Goal: Information Seeking & Learning: Learn about a topic

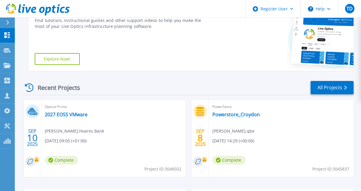
scroll to position [119, 0]
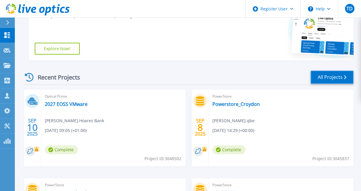
click at [319, 78] on link "All Projects" at bounding box center [332, 77] width 43 height 13
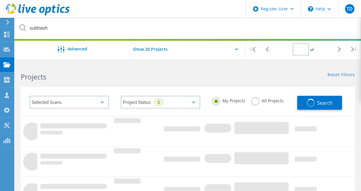
type input "1"
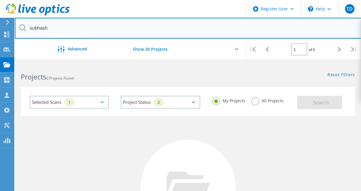
click at [63, 29] on input "subhash" at bounding box center [188, 28] width 347 height 21
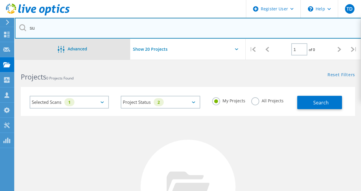
type input "s"
paste input "2927809"
type input "2927809"
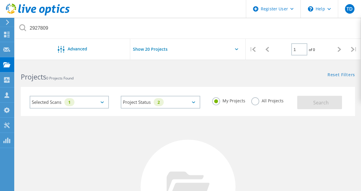
click at [253, 101] on label "All Projects" at bounding box center [267, 100] width 32 height 6
click at [0, 0] on input "All Projects" at bounding box center [0, 0] width 0 height 0
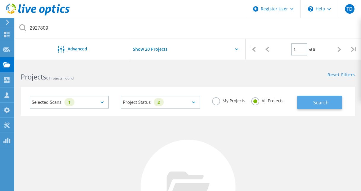
click at [315, 105] on span "Search" at bounding box center [321, 102] width 15 height 7
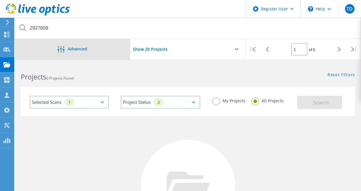
click at [92, 52] on div "Advanced" at bounding box center [72, 49] width 115 height 7
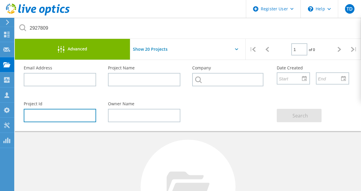
click at [51, 118] on input "text" at bounding box center [60, 115] width 72 height 13
paste input "2927809"
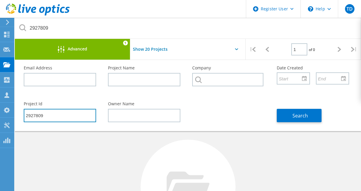
type input "2927809"
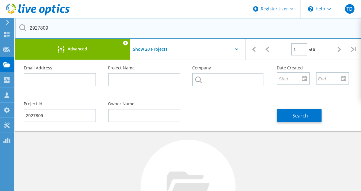
click at [41, 29] on input "2927809" at bounding box center [188, 28] width 347 height 21
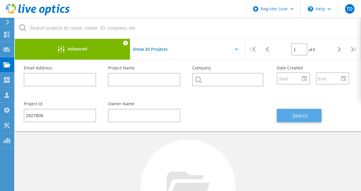
click at [290, 111] on button "Search" at bounding box center [299, 115] width 45 height 13
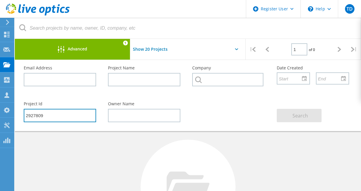
click at [55, 116] on input "2927809" at bounding box center [60, 115] width 72 height 13
click at [38, 116] on input "2927809" at bounding box center [60, 115] width 72 height 13
paste input "476"
click at [38, 114] on input "2924769" at bounding box center [60, 115] width 72 height 13
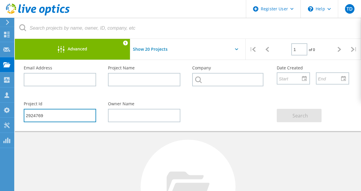
click at [38, 114] on input "2924769" at bounding box center [60, 115] width 72 height 13
paste input "[EMAIL_ADDRESS][DOMAIN_NAME]"
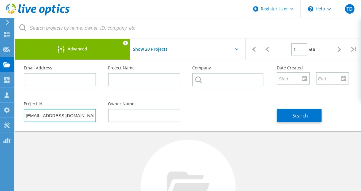
type input "[EMAIL_ADDRESS][DOMAIN_NAME]"
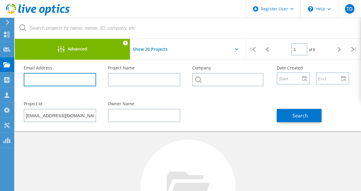
click at [68, 76] on input "text" at bounding box center [60, 79] width 72 height 13
paste input "[EMAIL_ADDRESS][DOMAIN_NAME]"
type input "[EMAIL_ADDRESS][DOMAIN_NAME]"
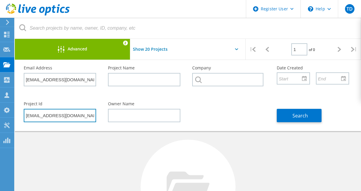
click at [74, 116] on input "[EMAIL_ADDRESS][DOMAIN_NAME]" at bounding box center [60, 115] width 72 height 13
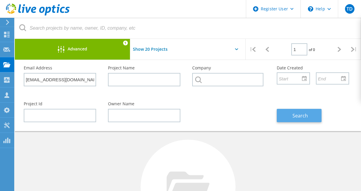
click at [295, 115] on span "Search" at bounding box center [300, 116] width 15 height 7
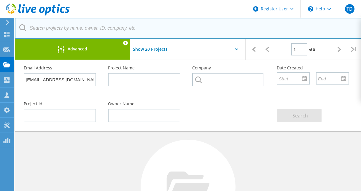
click at [156, 27] on input "text" at bounding box center [188, 28] width 347 height 21
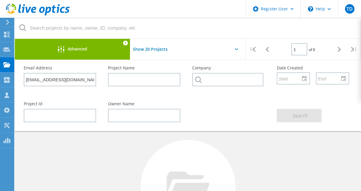
click at [96, 48] on div "Advanced" at bounding box center [72, 49] width 115 height 7
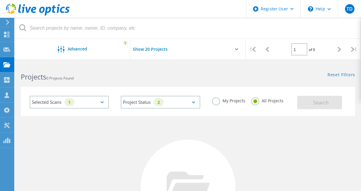
click at [91, 101] on div "Selected Scans 1" at bounding box center [69, 102] width 79 height 13
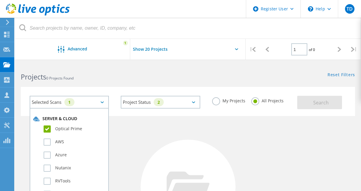
click at [46, 128] on label "Optical Prime" at bounding box center [75, 129] width 62 height 7
click at [0, 0] on input "Optical Prime" at bounding box center [0, 0] width 0 height 0
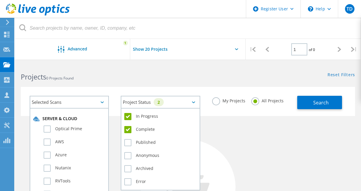
click at [151, 103] on div "Project Status 2" at bounding box center [160, 102] width 79 height 13
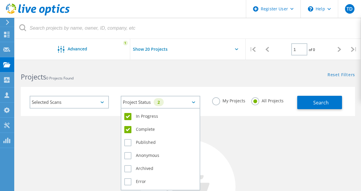
click at [137, 117] on label "In Progress" at bounding box center [160, 116] width 72 height 7
click at [0, 0] on input "In Progress" at bounding box center [0, 0] width 0 height 0
click at [132, 129] on label "Complete" at bounding box center [160, 129] width 72 height 7
click at [0, 0] on input "Complete" at bounding box center [0, 0] width 0 height 0
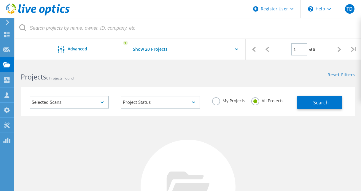
click at [102, 105] on div "Selected Scans" at bounding box center [69, 102] width 79 height 13
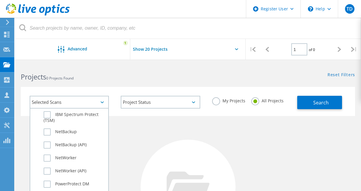
scroll to position [385, 0]
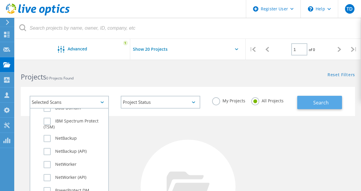
click at [320, 105] on span "Search" at bounding box center [321, 102] width 15 height 7
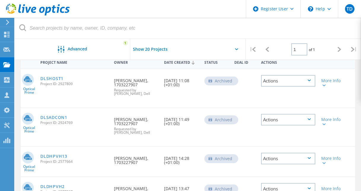
scroll to position [56, 0]
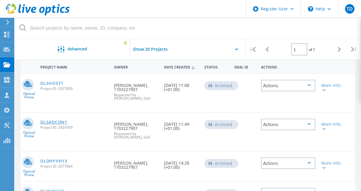
click at [55, 123] on link "DLSADCON1" at bounding box center [53, 122] width 27 height 4
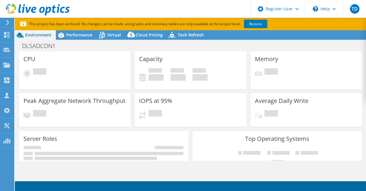
select select "EULondon"
select select "USD"
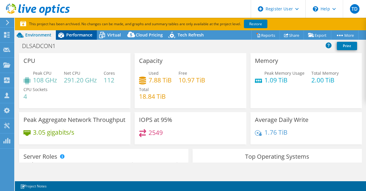
click at [75, 37] on span "Performance" at bounding box center [79, 35] width 26 height 6
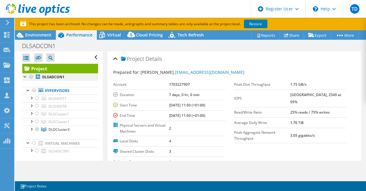
click at [30, 77] on div at bounding box center [31, 76] width 6 height 7
click at [27, 91] on div at bounding box center [28, 90] width 6 height 6
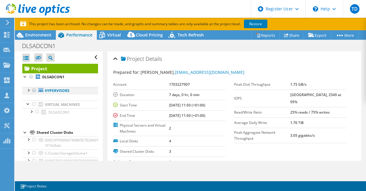
click at [27, 91] on div at bounding box center [28, 90] width 6 height 6
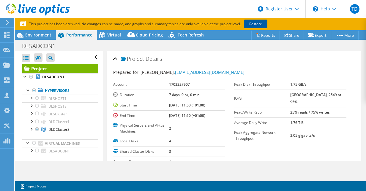
click at [253, 25] on link "Restore" at bounding box center [255, 24] width 23 height 9
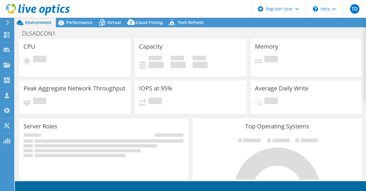
select select "EULondon"
select select "USD"
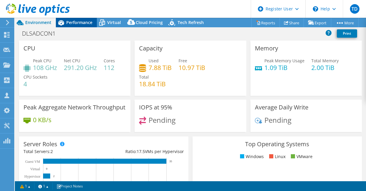
click at [78, 22] on span "Performance" at bounding box center [79, 23] width 26 height 6
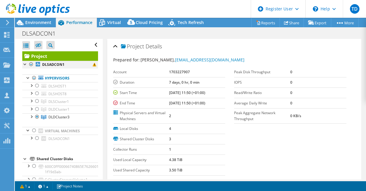
click at [31, 64] on div at bounding box center [31, 64] width 6 height 7
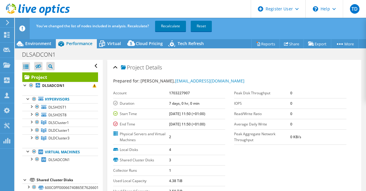
click at [115, 67] on div "Project Details" at bounding box center [234, 67] width 242 height 13
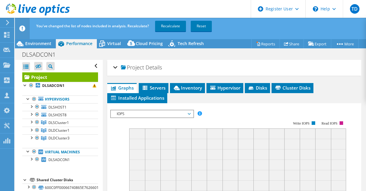
click at [115, 67] on div "Project Details" at bounding box center [234, 67] width 242 height 13
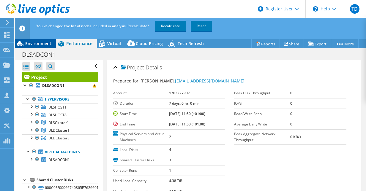
click at [35, 44] on span "Environment" at bounding box center [38, 44] width 26 height 6
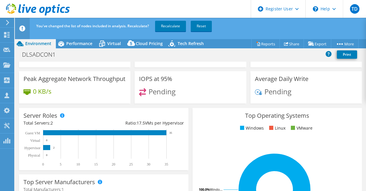
scroll to position [59, 0]
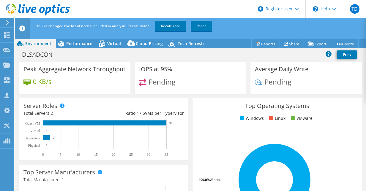
click at [67, 39] on header "You've changed the list of nodes included in analysis. Recalculate? Recalculate…" at bounding box center [199, 28] width 369 height 21
click at [72, 43] on span "Performance" at bounding box center [79, 44] width 26 height 6
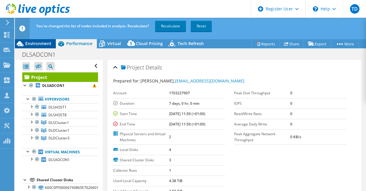
click at [40, 44] on span "Environment" at bounding box center [38, 44] width 26 height 6
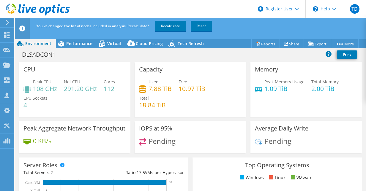
click at [159, 142] on span "Pending" at bounding box center [161, 141] width 27 height 10
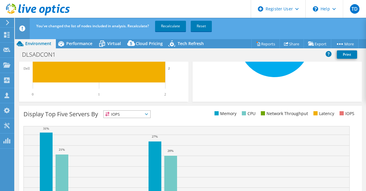
scroll to position [228, 0]
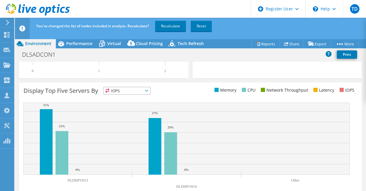
click at [147, 91] on icon at bounding box center [146, 91] width 3 height 2
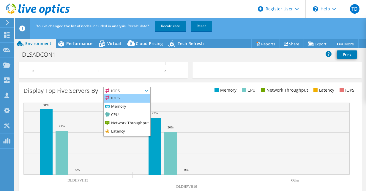
click at [130, 98] on li "IOPS" at bounding box center [127, 98] width 47 height 8
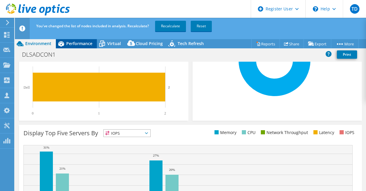
scroll to position [109, 0]
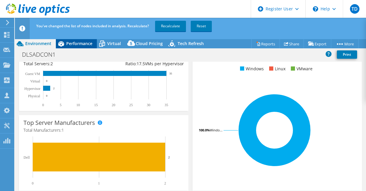
click at [78, 42] on span "Performance" at bounding box center [79, 44] width 26 height 6
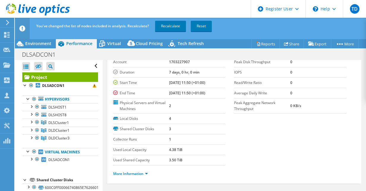
scroll to position [0, 0]
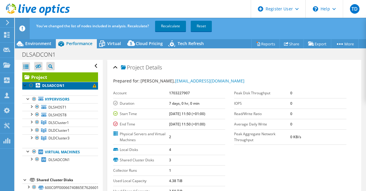
click at [93, 86] on span at bounding box center [95, 86] width 4 height 4
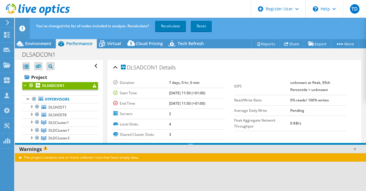
click at [126, 167] on div "The project contains one or more collector runs that have empty data." at bounding box center [190, 177] width 351 height 49
click at [26, 86] on div at bounding box center [25, 85] width 6 height 6
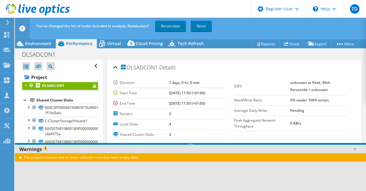
click at [26, 100] on div at bounding box center [25, 100] width 6 height 6
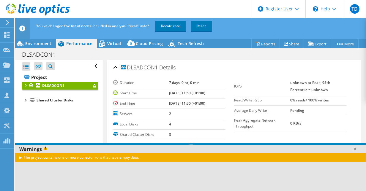
click at [25, 100] on div at bounding box center [25, 100] width 6 height 6
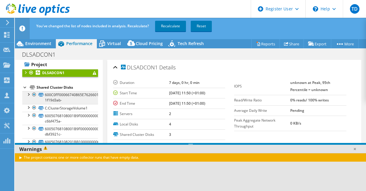
scroll to position [20, 0]
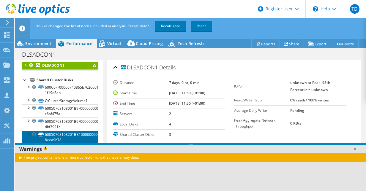
click at [69, 136] on link "60050768108201BB1000000000000043-8eea9b78-" at bounding box center [60, 137] width 76 height 13
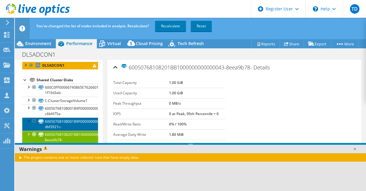
click at [72, 126] on link "60050768108001B9F0000000000000CA-dbf3921c-" at bounding box center [60, 124] width 76 height 13
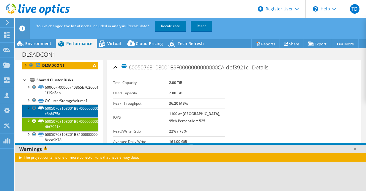
click at [72, 114] on link "60050768108001B9F0000000000000C8-c6bf475a-" at bounding box center [60, 111] width 76 height 13
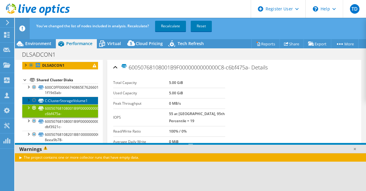
click at [72, 102] on link "C:ClusterStorageVolume1" at bounding box center [60, 101] width 76 height 8
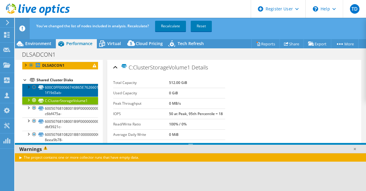
click at [70, 94] on link "600C0FF00066740865E7626601000000-1f19d3ab-" at bounding box center [60, 90] width 76 height 13
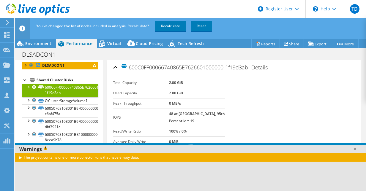
click at [25, 80] on div at bounding box center [25, 80] width 6 height 6
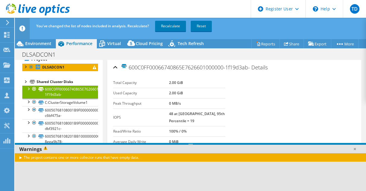
scroll to position [0, 0]
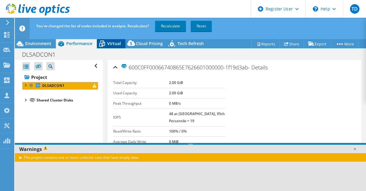
click at [110, 44] on span "Virtual" at bounding box center [114, 44] width 14 height 6
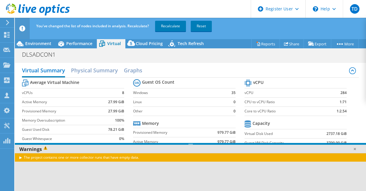
scroll to position [59, 0]
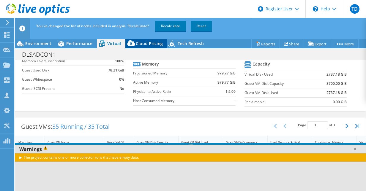
click at [141, 45] on span "Cloud Pricing" at bounding box center [149, 44] width 27 height 6
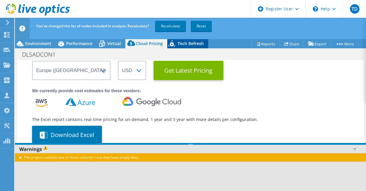
click at [189, 42] on span "Tech Refresh" at bounding box center [191, 44] width 26 height 6
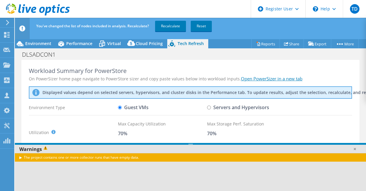
scroll to position [47, 0]
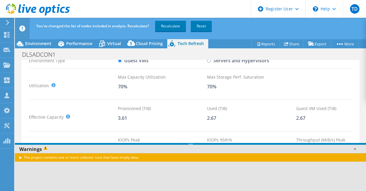
click at [9, 23] on icon at bounding box center [7, 22] width 4 height 5
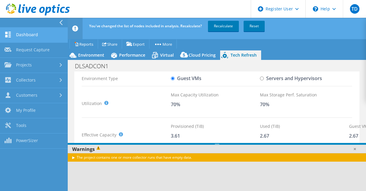
click at [30, 38] on link "Dashboard" at bounding box center [34, 35] width 68 height 15
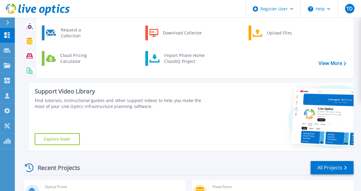
scroll to position [148, 0]
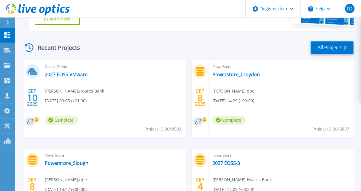
click at [323, 53] on link "All Projects" at bounding box center [332, 47] width 43 height 13
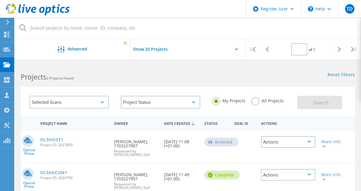
type input "1"
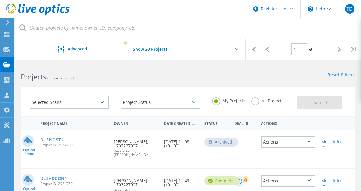
scroll to position [30, 0]
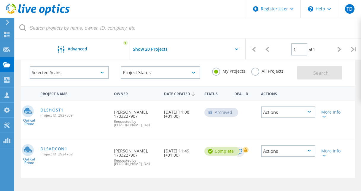
click at [53, 112] on link "DLSHOST1" at bounding box center [51, 110] width 23 height 4
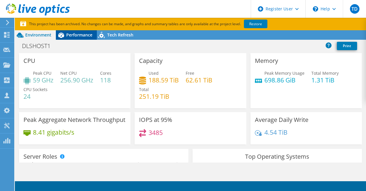
click at [81, 36] on span "Performance" at bounding box center [79, 35] width 26 height 6
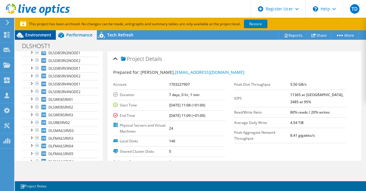
scroll to position [37, 0]
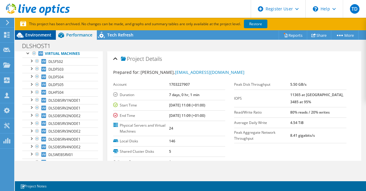
click at [36, 37] on span "Environment" at bounding box center [38, 35] width 26 height 6
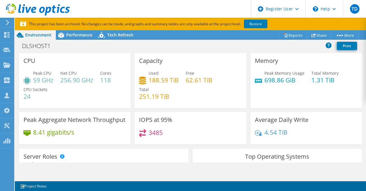
click at [155, 133] on h4 "3485" at bounding box center [155, 132] width 14 height 7
click at [156, 133] on h4 "3485" at bounding box center [155, 132] width 14 height 7
drag, startPoint x: 170, startPoint y: 96, endPoint x: 139, endPoint y: 97, distance: 30.6
click at [139, 97] on div "Used 188.59 TiB Free 62.61 TiB Total 251.19 TiB" at bounding box center [190, 88] width 102 height 36
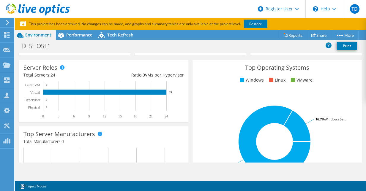
scroll to position [0, 0]
